Goal: Task Accomplishment & Management: Complete application form

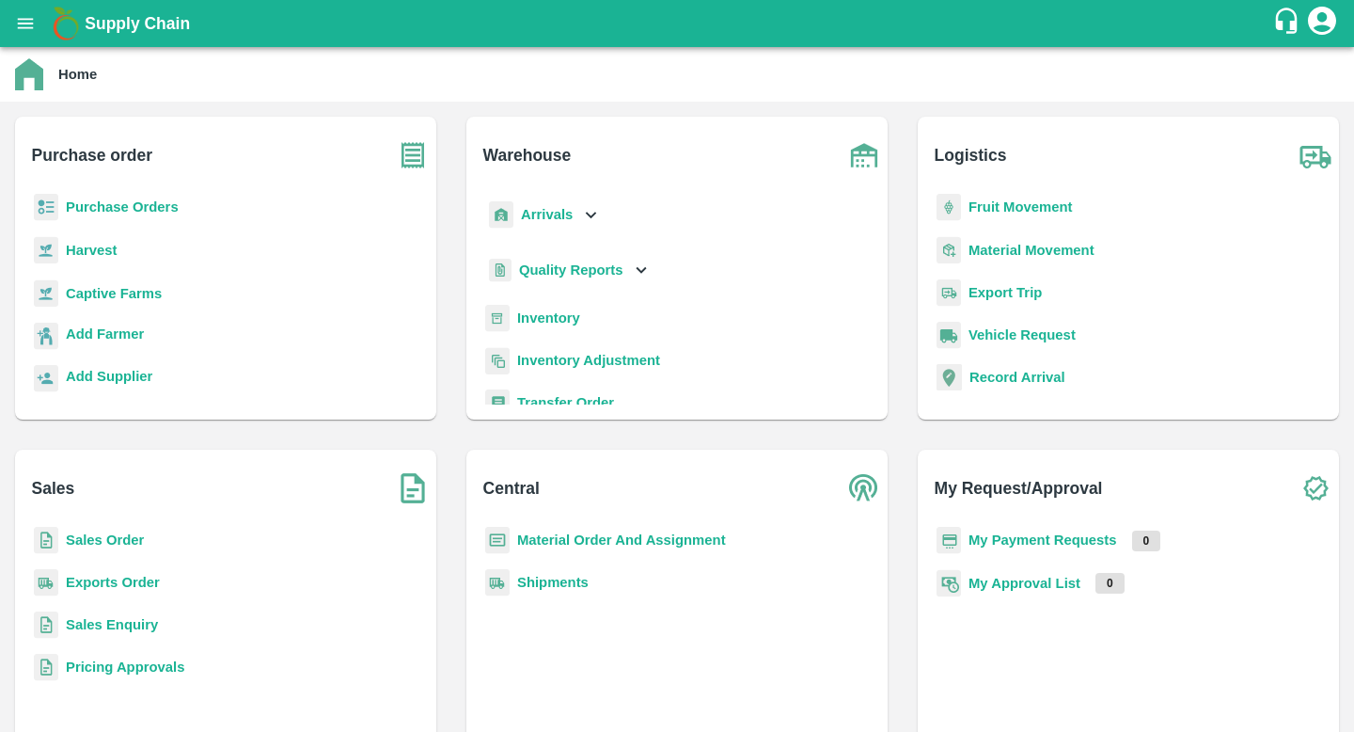
click at [106, 545] on b "Sales Order" at bounding box center [105, 539] width 78 height 15
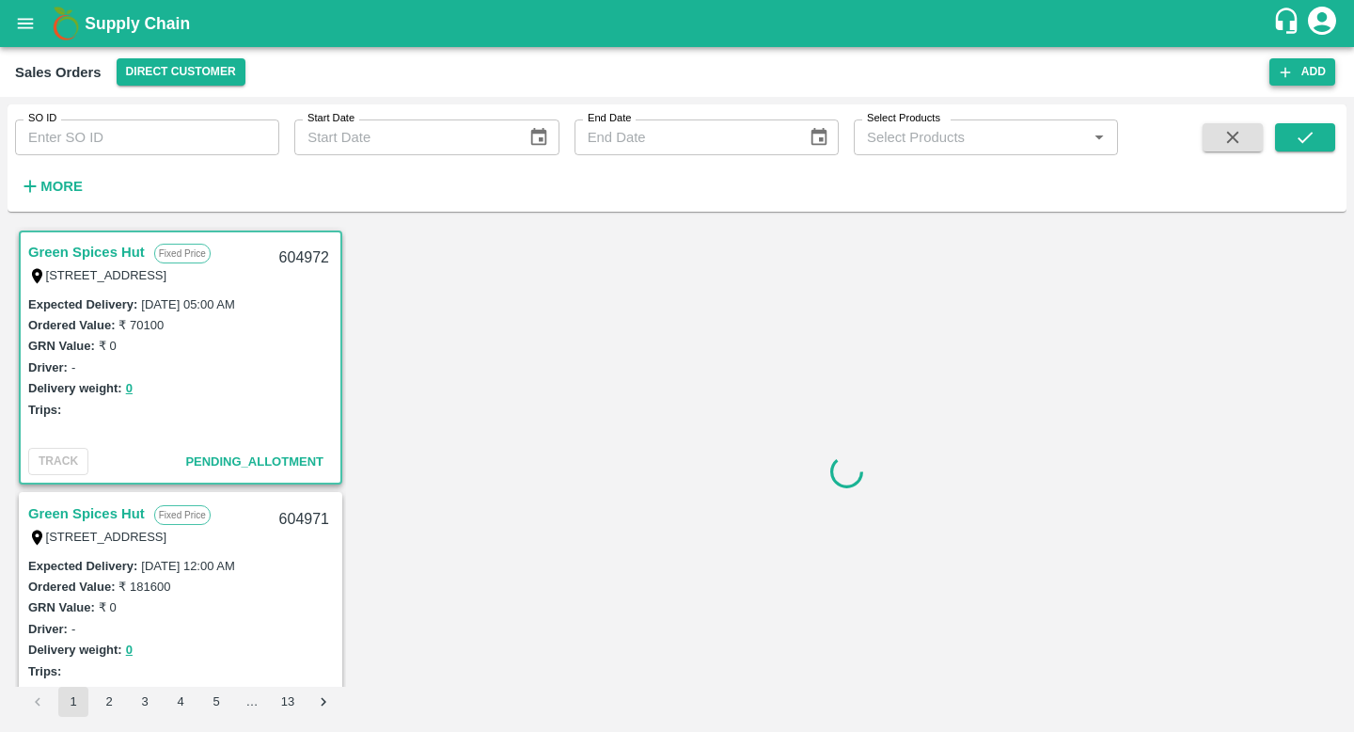
click at [1313, 74] on button "Add" at bounding box center [1303, 71] width 66 height 27
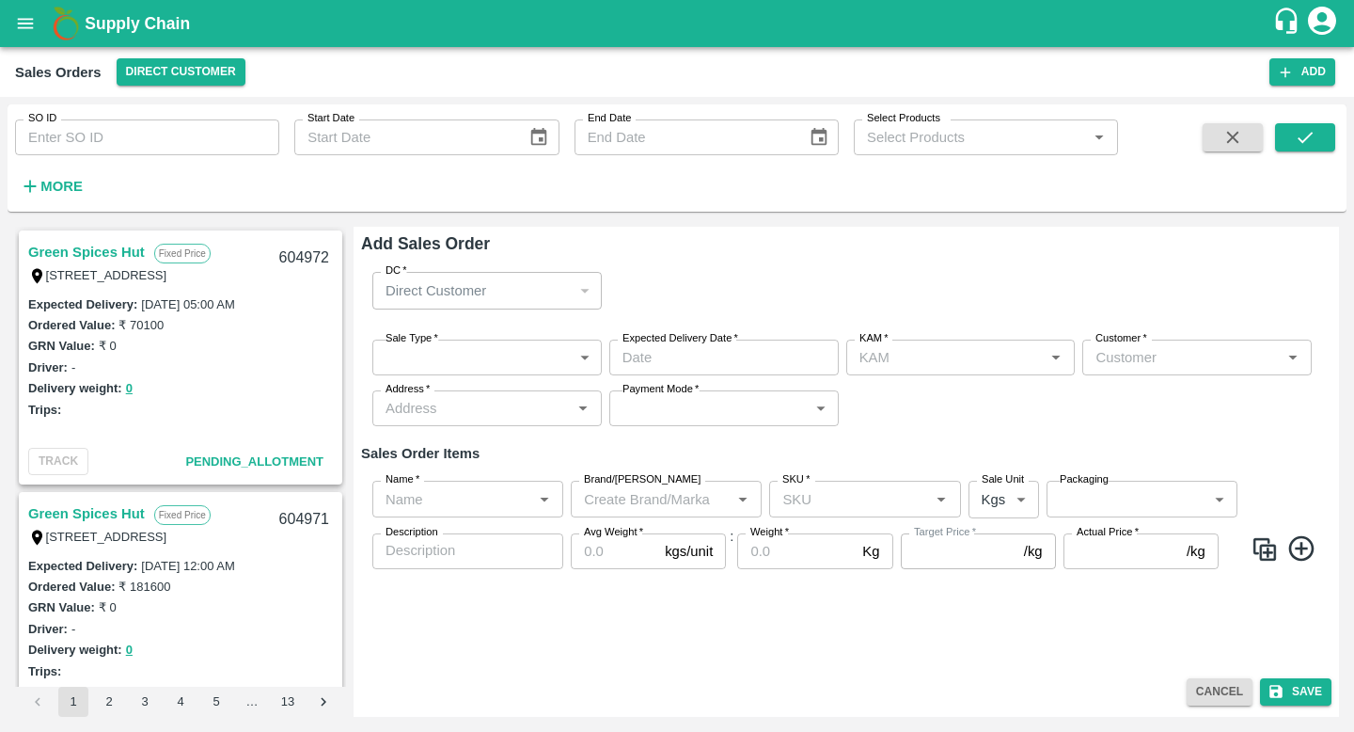
type input "[PERSON_NAME]"
click at [527, 500] on input "Name   *" at bounding box center [452, 498] width 149 height 24
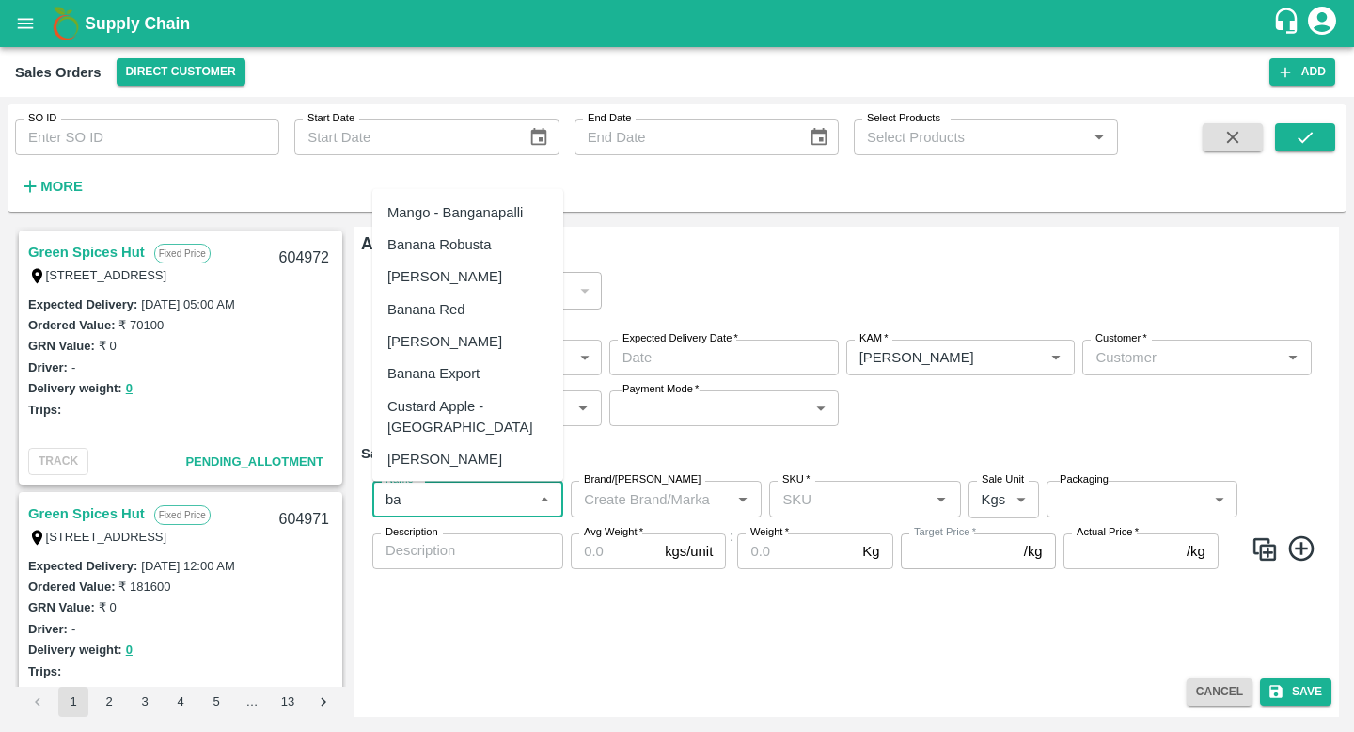
type input "ba"
click at [679, 68] on div "Sales Orders Direct Customer" at bounding box center [642, 71] width 1255 height 27
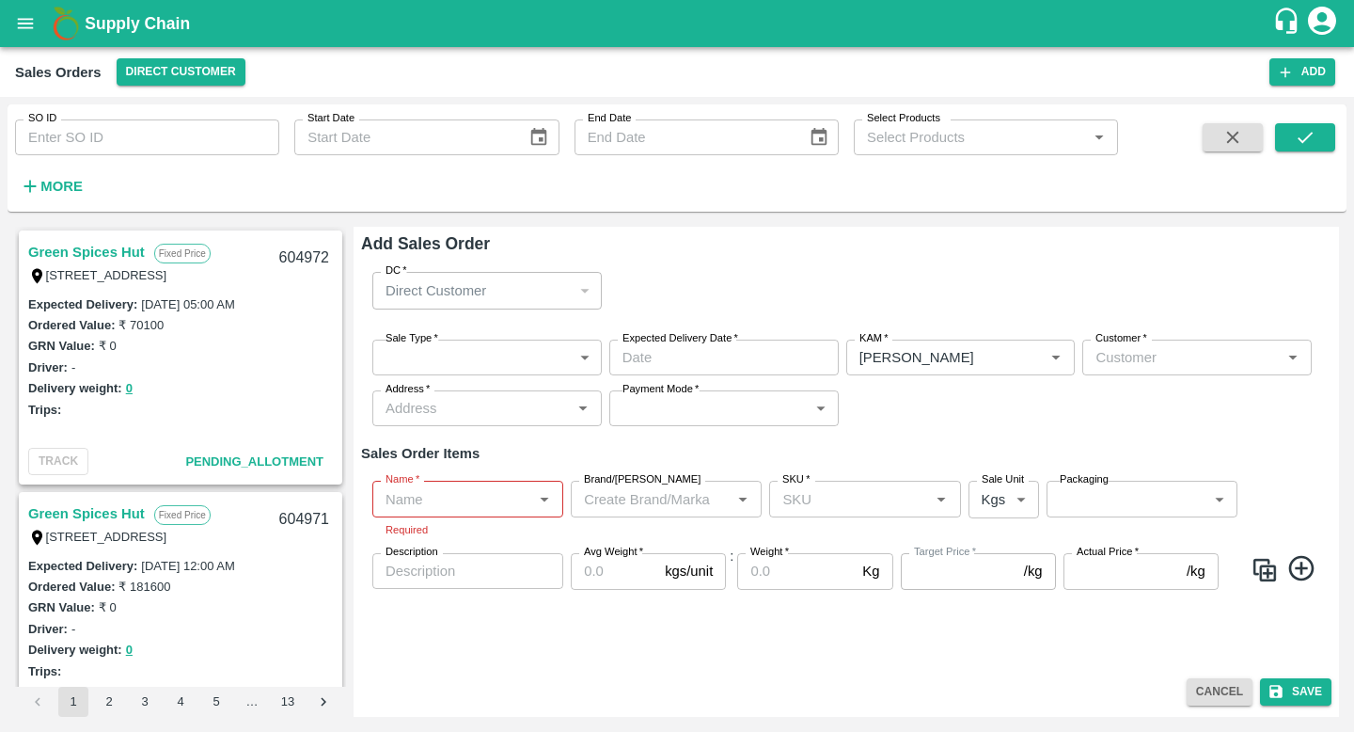
click at [28, 30] on icon "open drawer" at bounding box center [25, 23] width 21 height 21
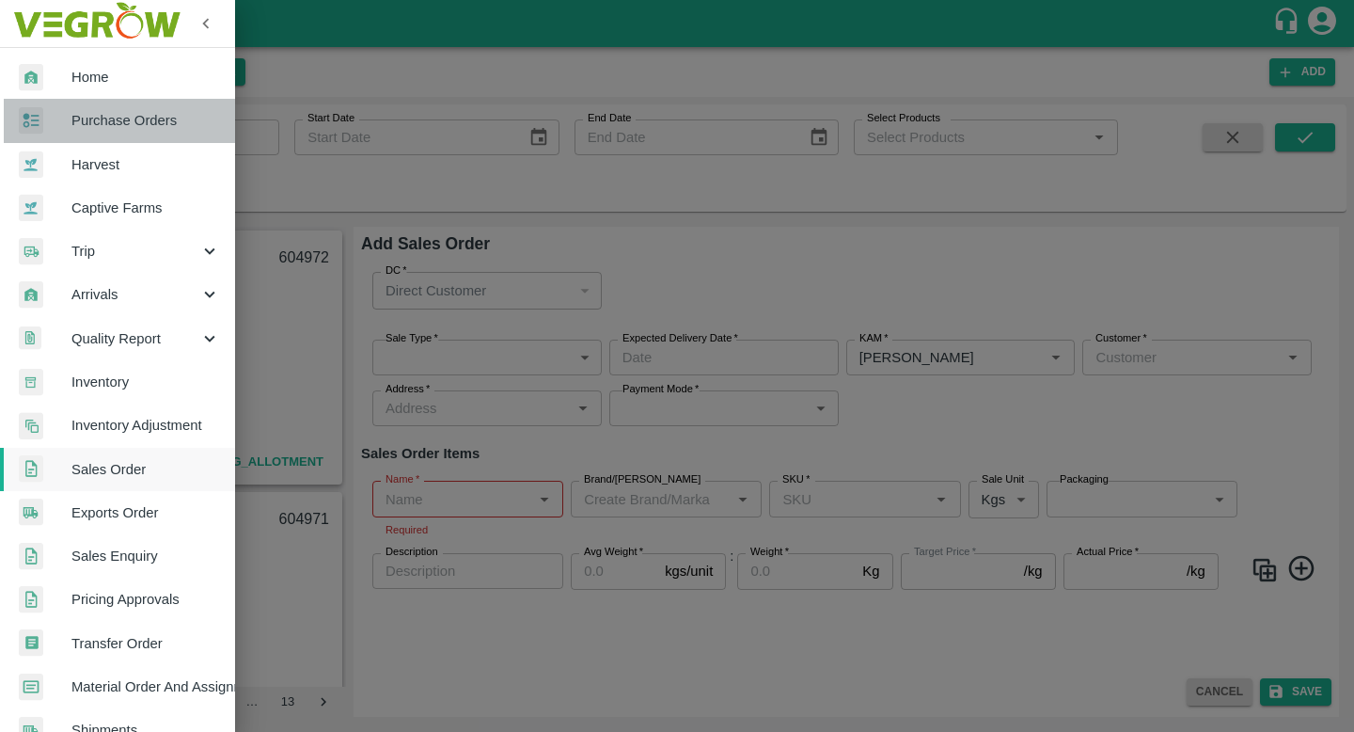
click at [134, 121] on span "Purchase Orders" at bounding box center [145, 120] width 149 height 21
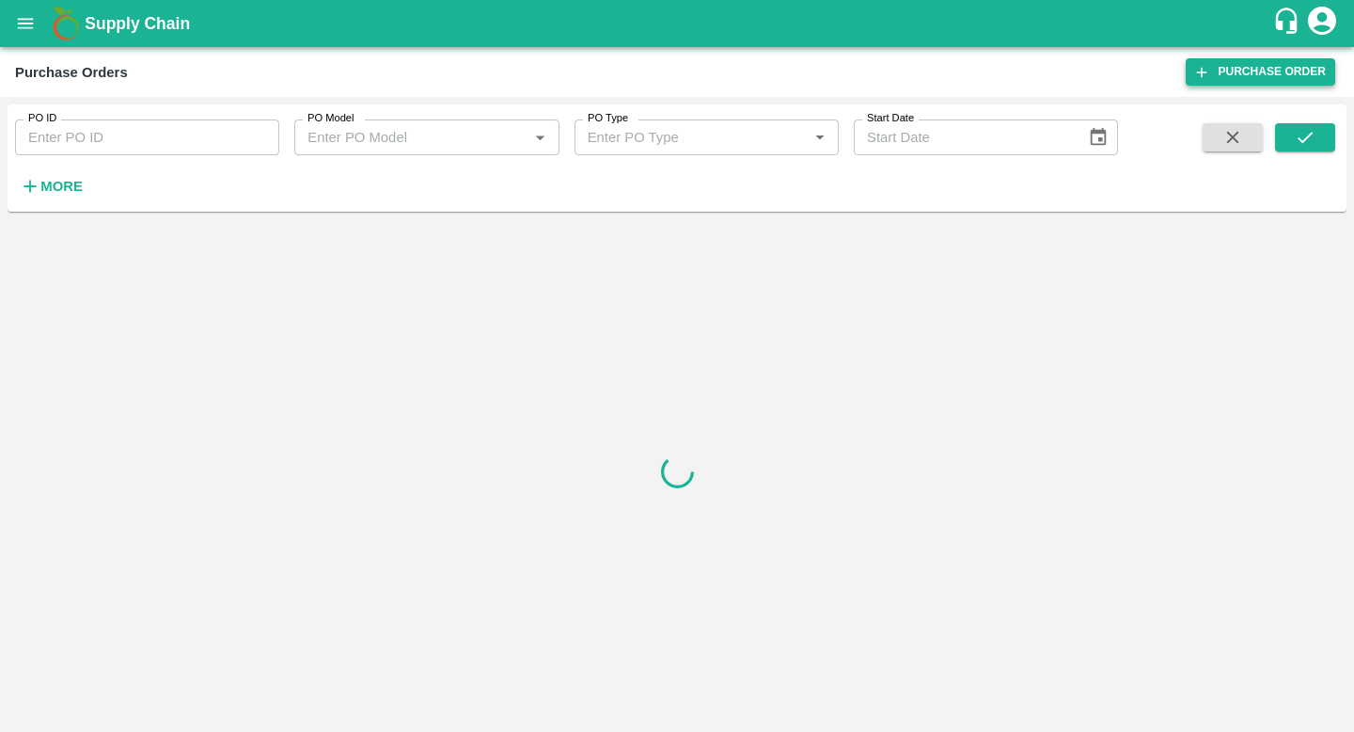
click at [1246, 82] on link "Purchase Order" at bounding box center [1261, 71] width 150 height 27
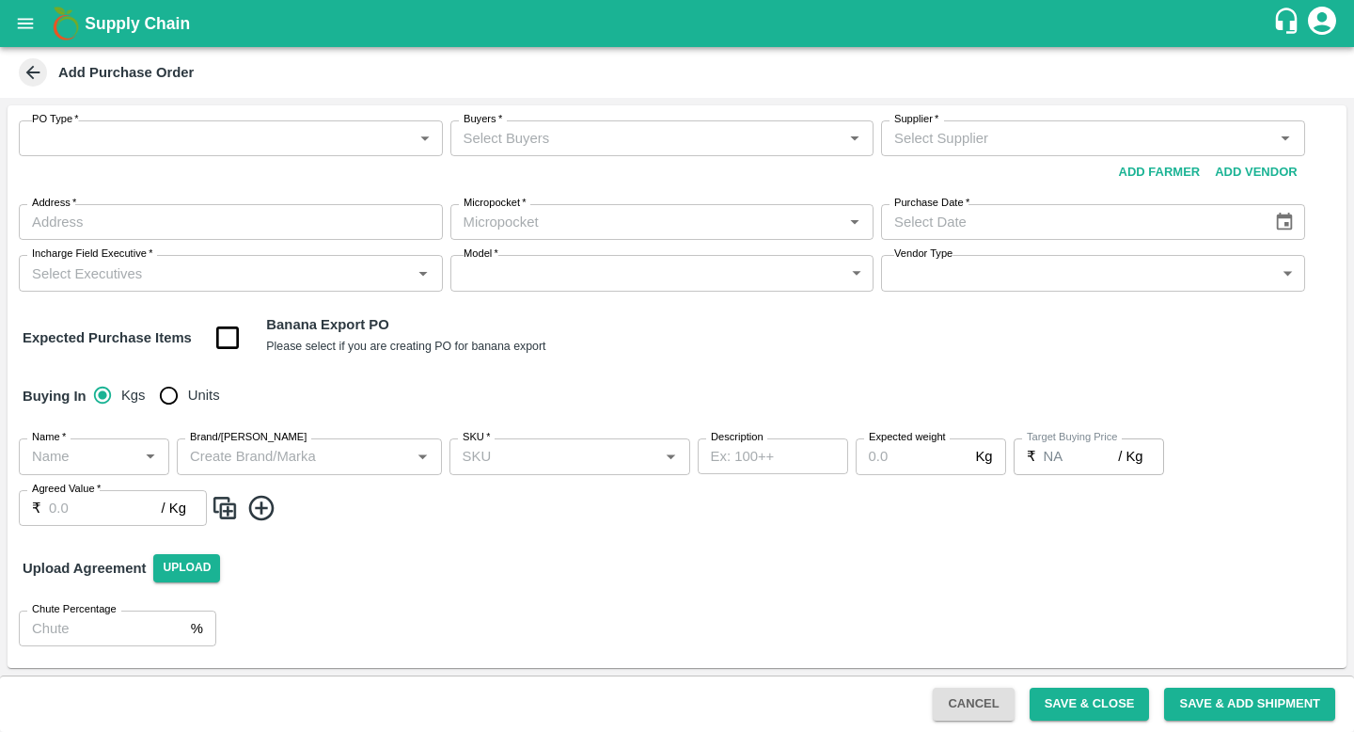
click at [646, 440] on div "SKU   *" at bounding box center [570, 456] width 241 height 36
click at [330, 357] on div "Banana Export PO Please select if you are creating PO for banana export" at bounding box center [405, 338] width 279 height 48
